Goal: Task Accomplishment & Management: Manage account settings

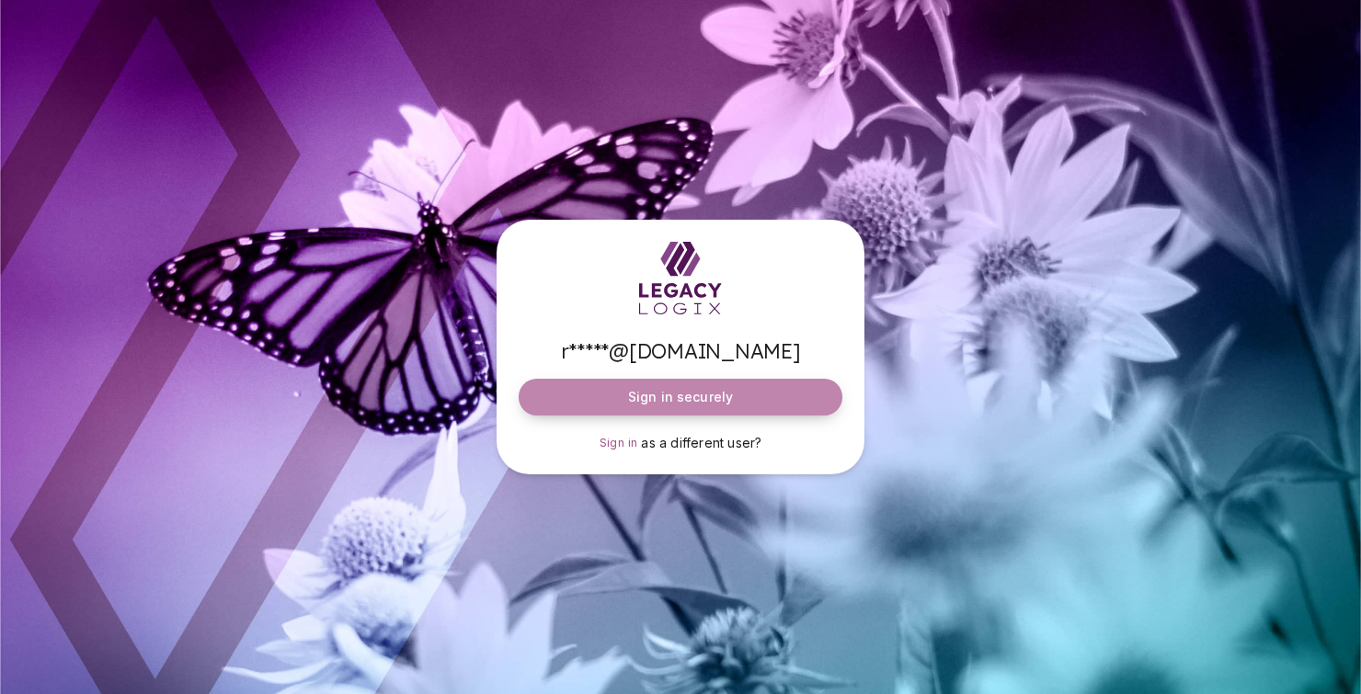
click at [596, 395] on button "Sign in securely" at bounding box center [681, 397] width 324 height 37
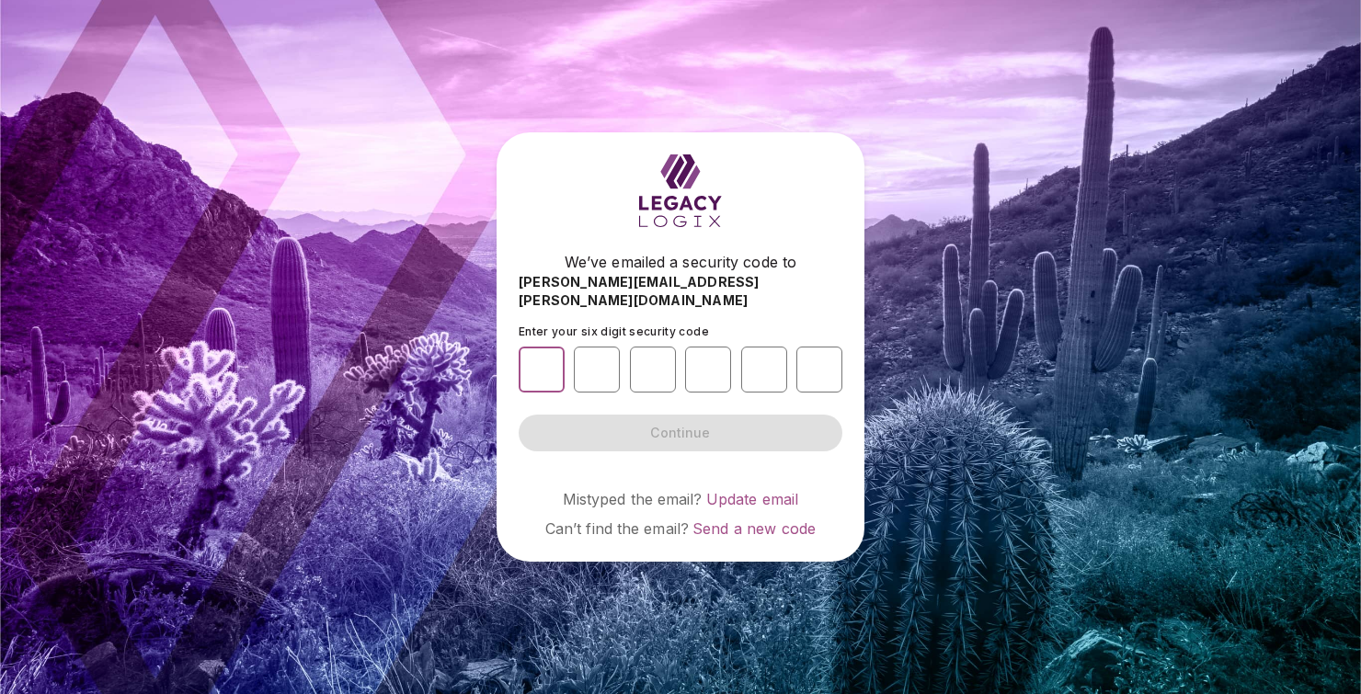
click at [549, 372] on input "number" at bounding box center [542, 370] width 46 height 46
type input "*"
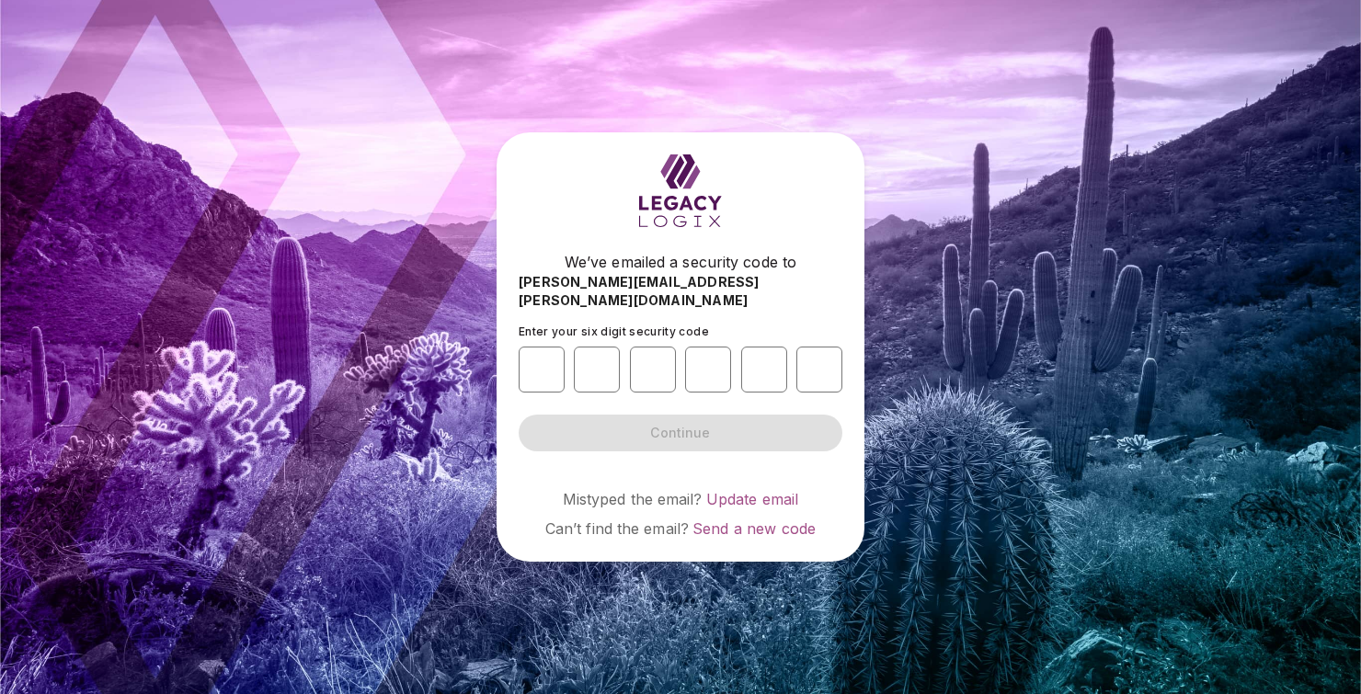
type input "*"
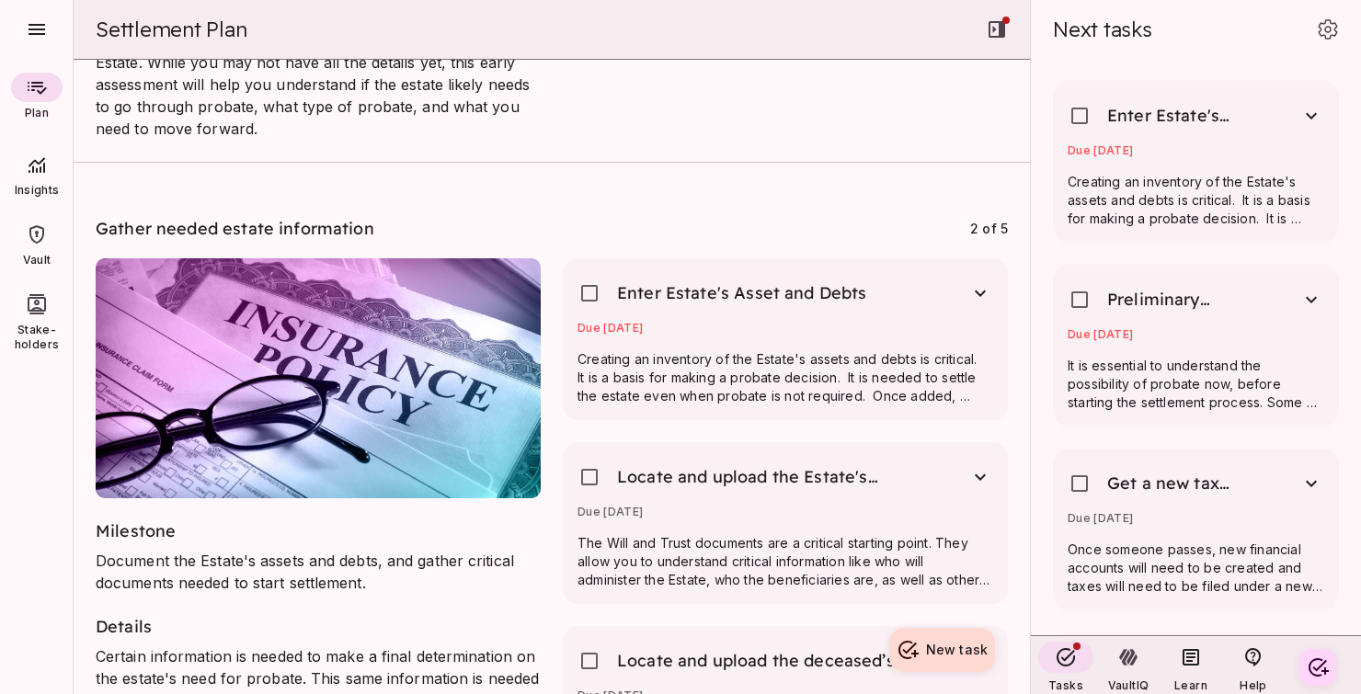
scroll to position [303, 0]
